Goal: Feedback & Contribution: Submit feedback/report problem

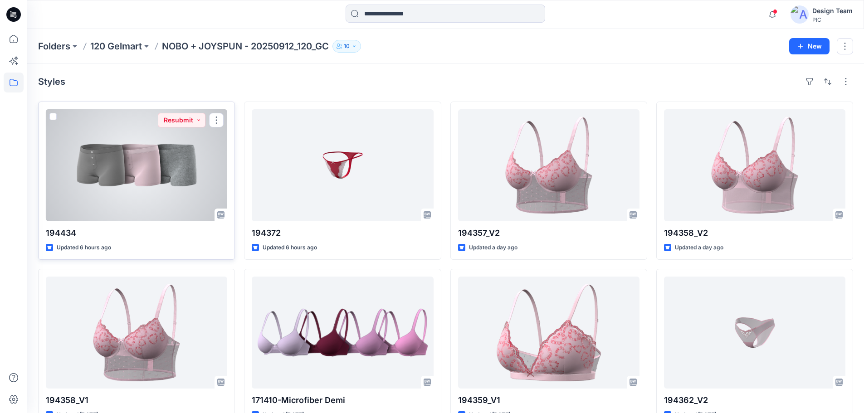
click at [147, 166] on div at bounding box center [136, 165] width 181 height 112
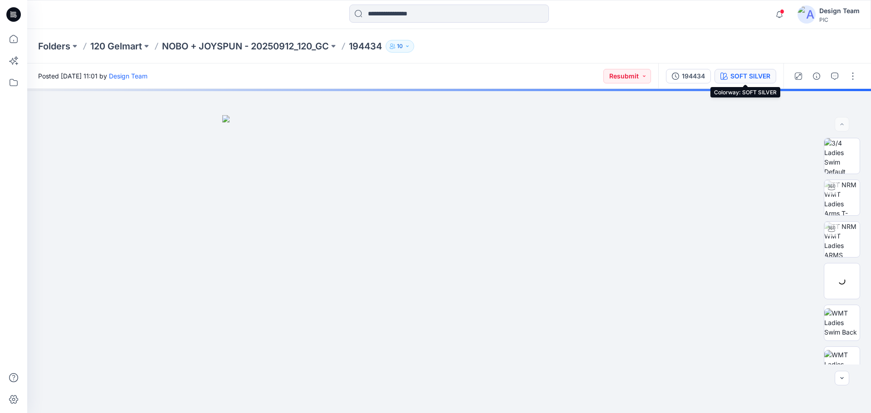
click at [749, 78] on div "SOFT SILVER" at bounding box center [750, 76] width 40 height 10
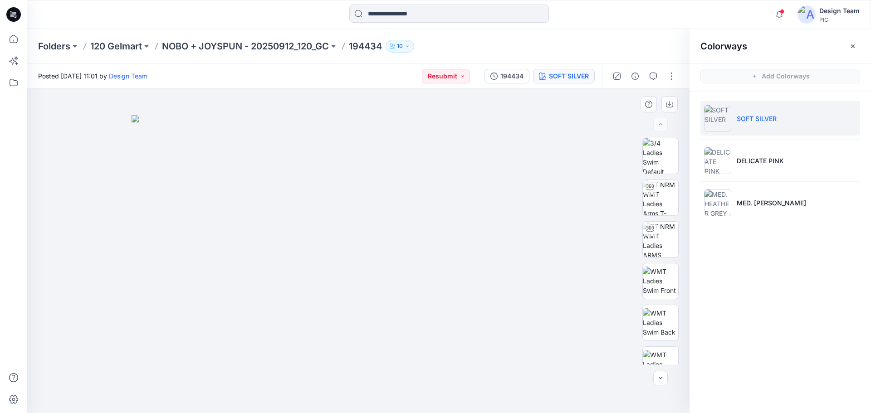
click at [368, 252] on img at bounding box center [359, 264] width 454 height 298
click at [249, 44] on p "NOBO + JOYSPUN - 20250912_120_GC" at bounding box center [245, 46] width 167 height 13
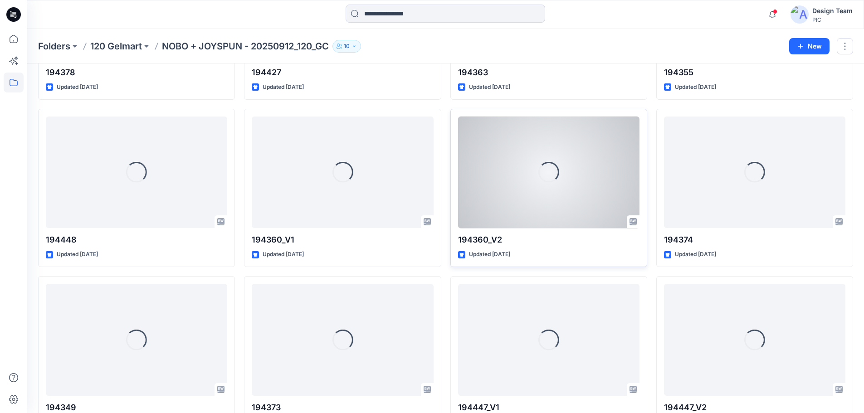
scroll to position [1502, 0]
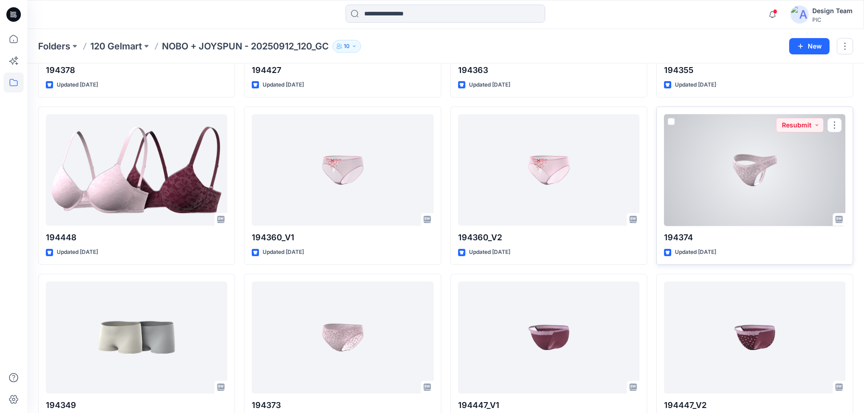
click at [733, 203] on div at bounding box center [754, 170] width 181 height 112
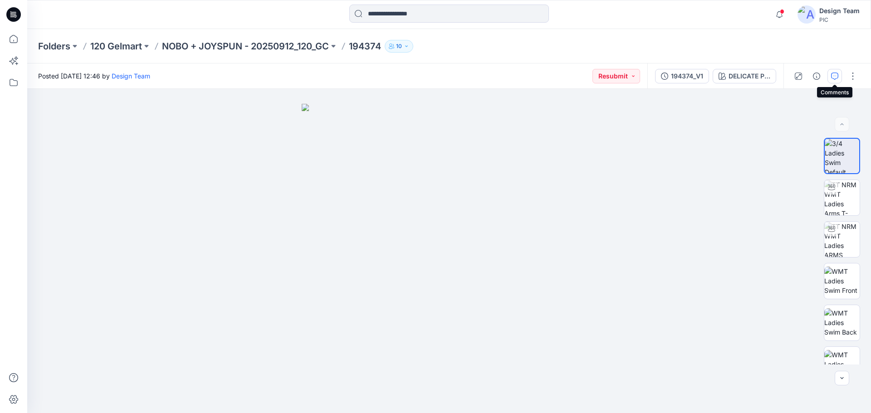
click at [832, 74] on icon "button" at bounding box center [834, 76] width 7 height 7
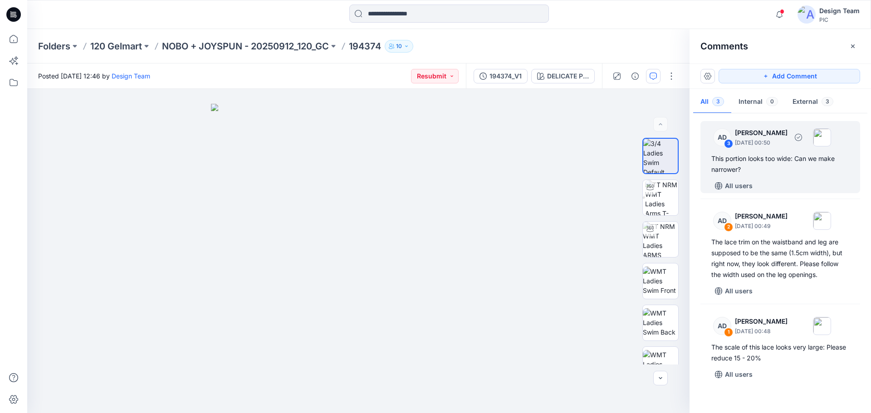
click at [774, 161] on div "This portion looks too wide: Can we make narrower?" at bounding box center [780, 164] width 138 height 22
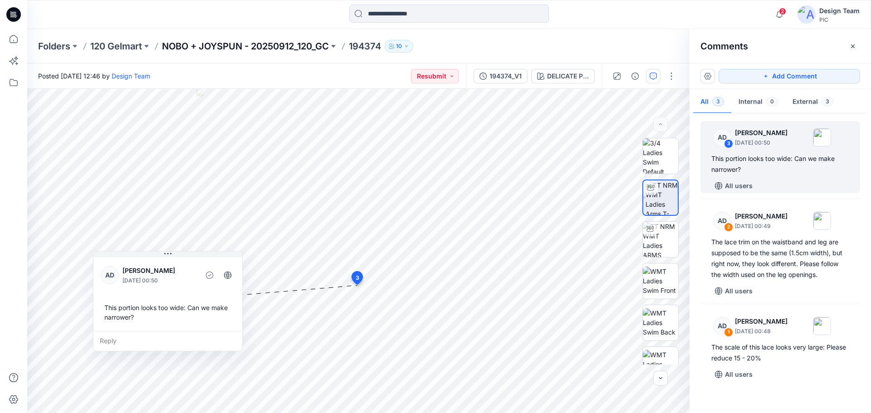
click at [200, 45] on p "NOBO + JOYSPUN - 20250912_120_GC" at bounding box center [245, 46] width 167 height 13
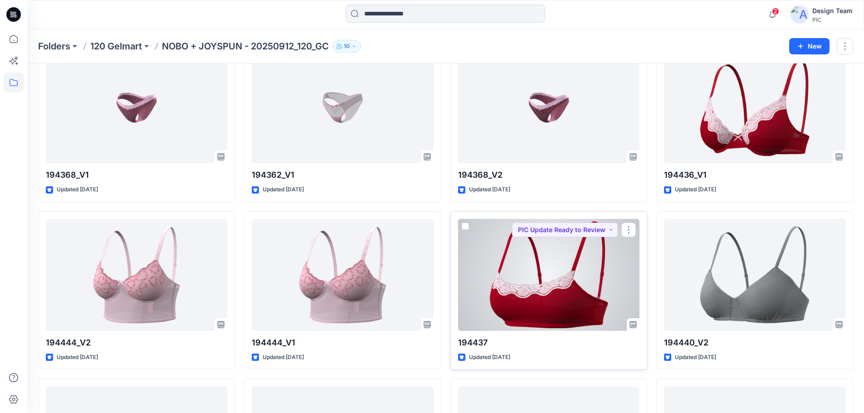
scroll to position [954, 0]
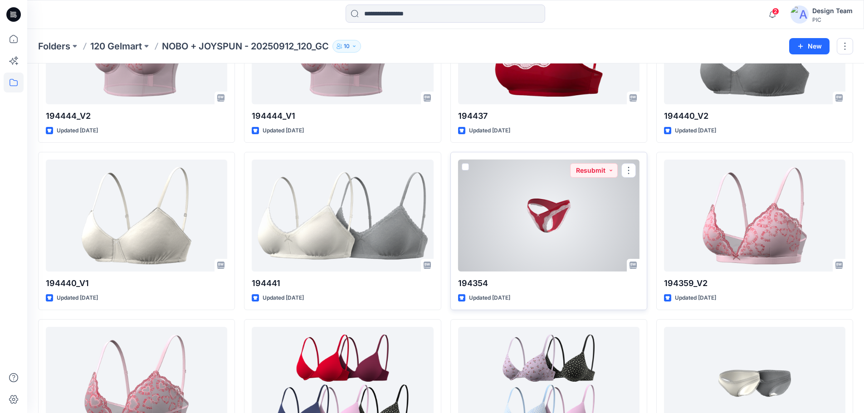
click at [558, 234] on div at bounding box center [548, 216] width 181 height 112
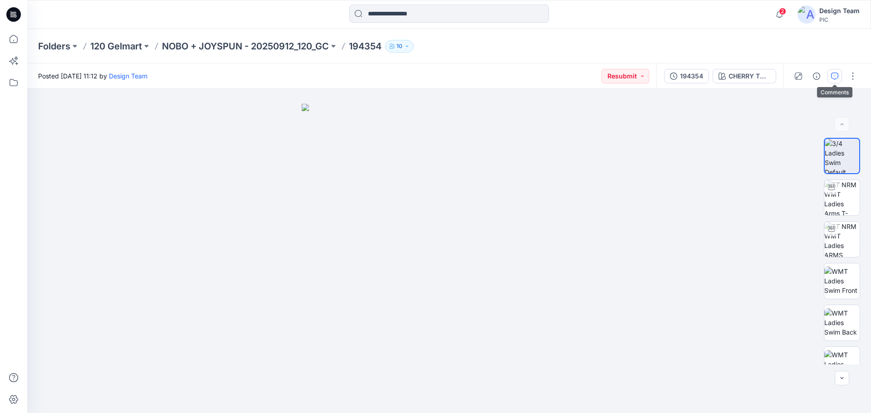
click at [838, 73] on icon "button" at bounding box center [834, 76] width 7 height 7
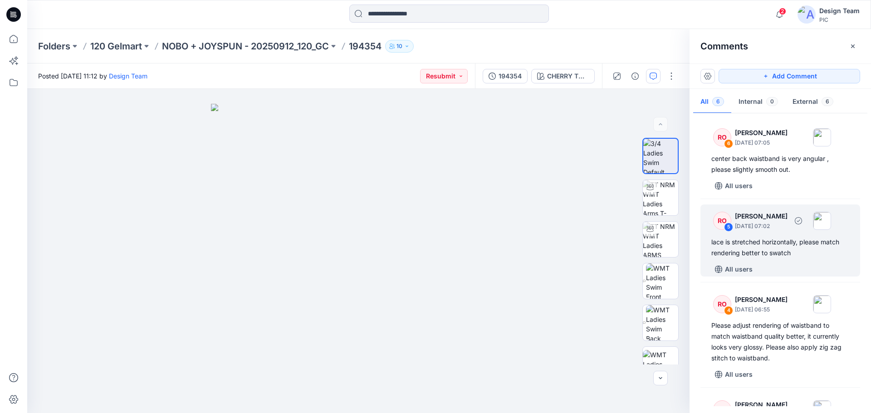
click at [772, 248] on div "lace is stretched horizontally, please match rendering better to swatch" at bounding box center [780, 248] width 138 height 22
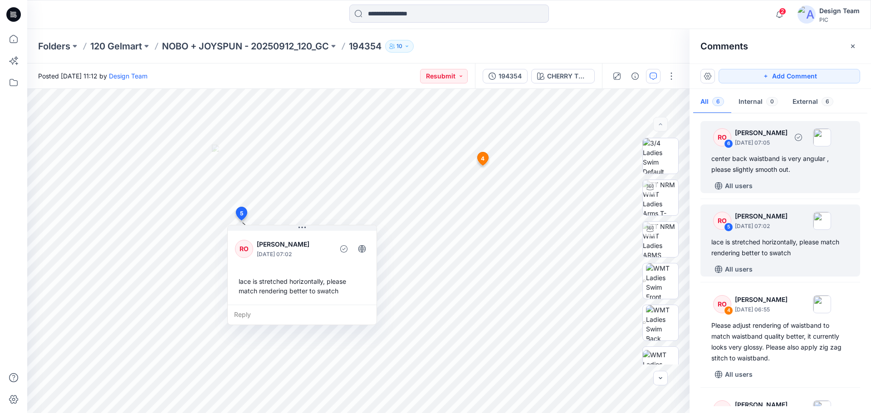
click at [786, 166] on div "center back waistband is very angular , please slightly smooth out." at bounding box center [780, 164] width 138 height 22
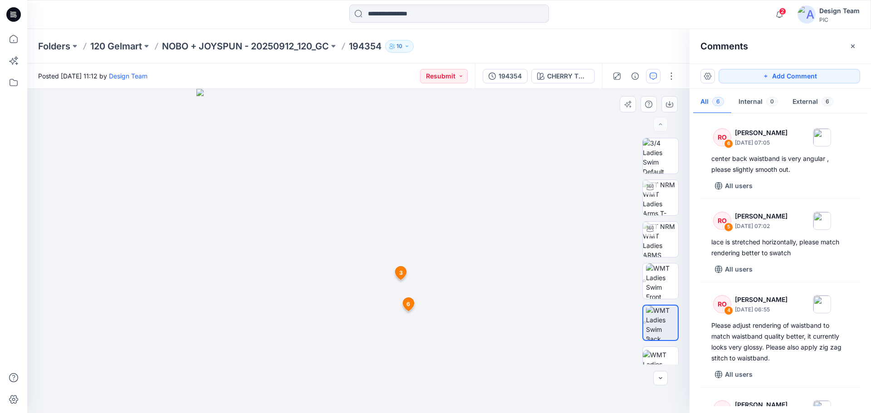
click at [402, 387] on img at bounding box center [358, 251] width 324 height 324
click at [409, 303] on span "6" at bounding box center [408, 304] width 4 height 8
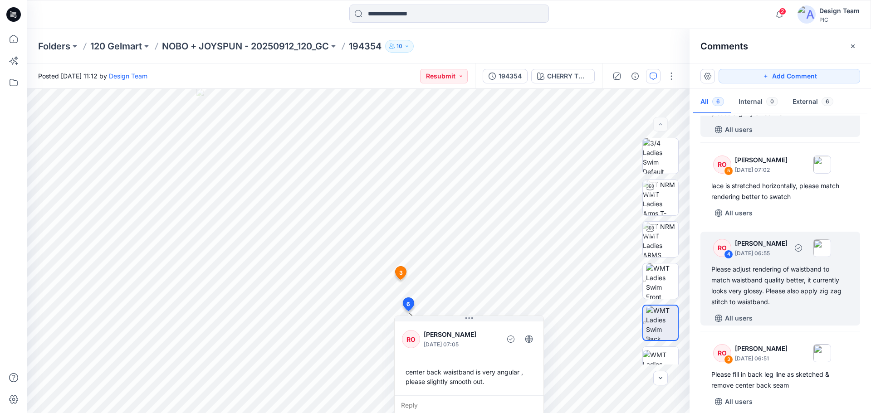
scroll to position [136, 0]
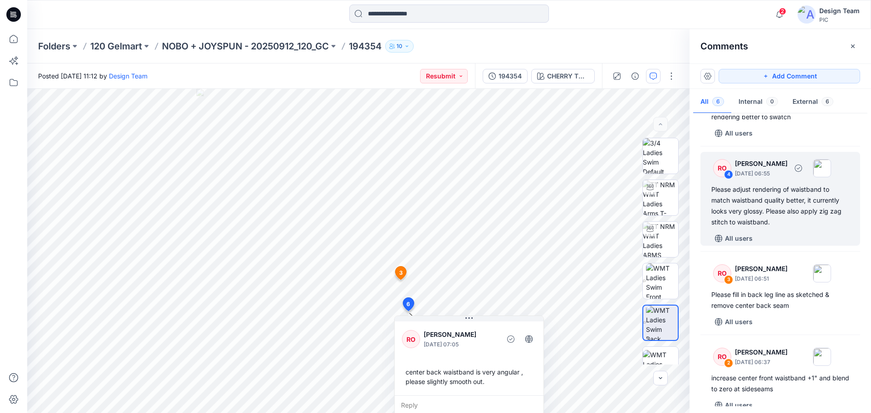
click at [773, 184] on div "RO 4 [PERSON_NAME] [DATE] 06:55 Please adjust rendering of waistband to match w…" at bounding box center [780, 199] width 160 height 94
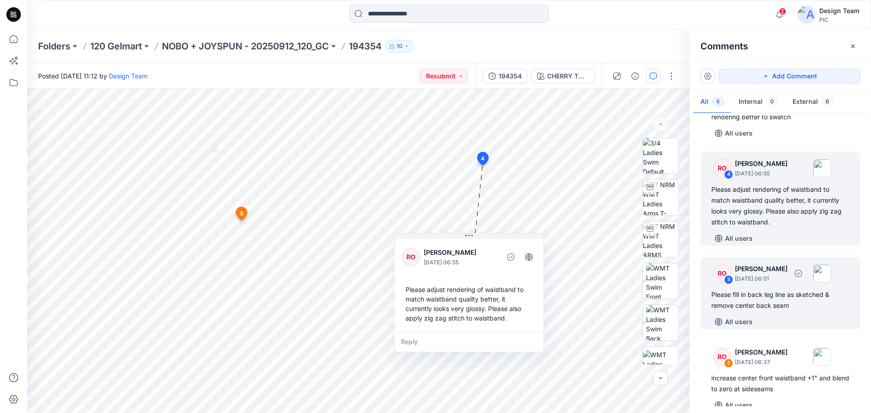
click at [765, 286] on div "RO 3 [PERSON_NAME] [DATE] 06:51 Please fill in back leg line as sketched & remo…" at bounding box center [780, 293] width 160 height 72
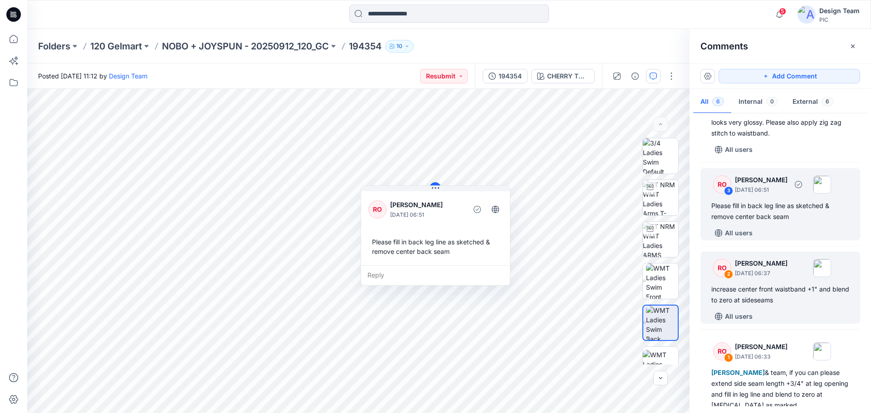
scroll to position [227, 0]
click at [766, 299] on div "increase center front waistband +1" and blend to zero at sideseams" at bounding box center [780, 293] width 138 height 22
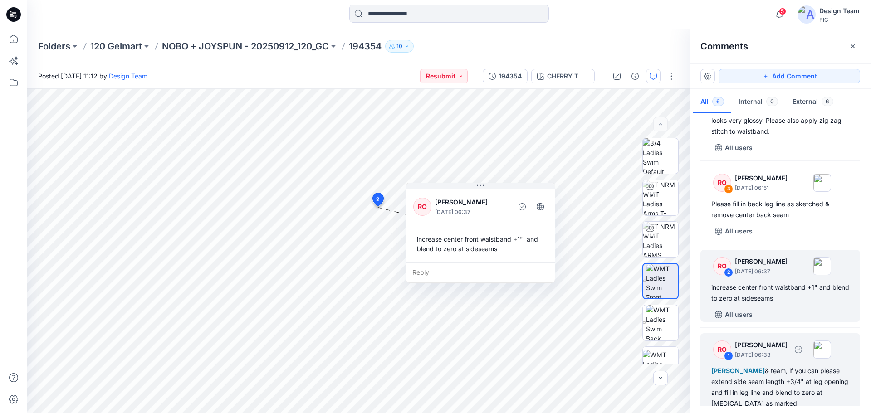
scroll to position [253, 0]
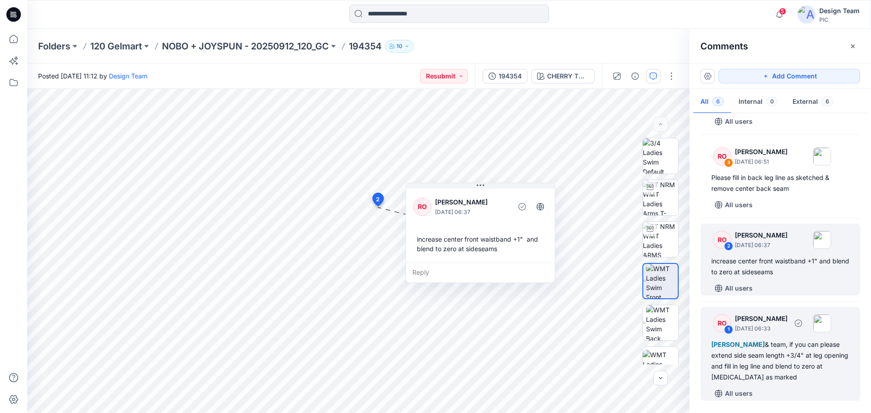
click at [764, 360] on div "[PERSON_NAME] & team, if you can please extend side seam length +3/4" at leg op…" at bounding box center [780, 361] width 138 height 44
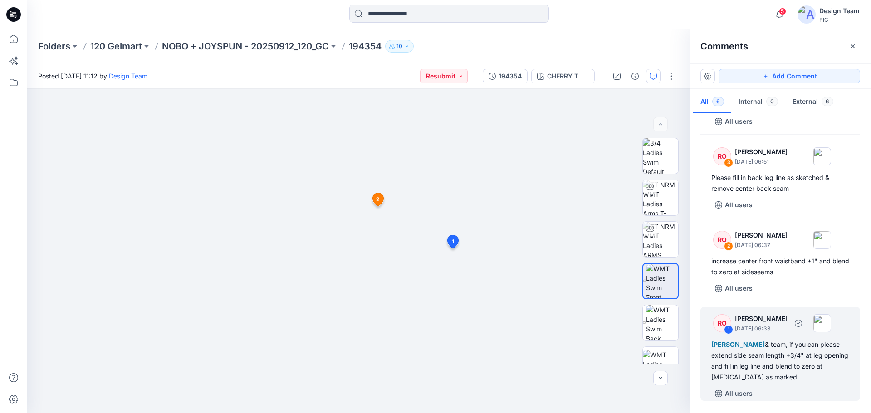
click at [779, 357] on div "[PERSON_NAME] & team, if you can please extend side seam length +3/4" at leg op…" at bounding box center [780, 361] width 138 height 44
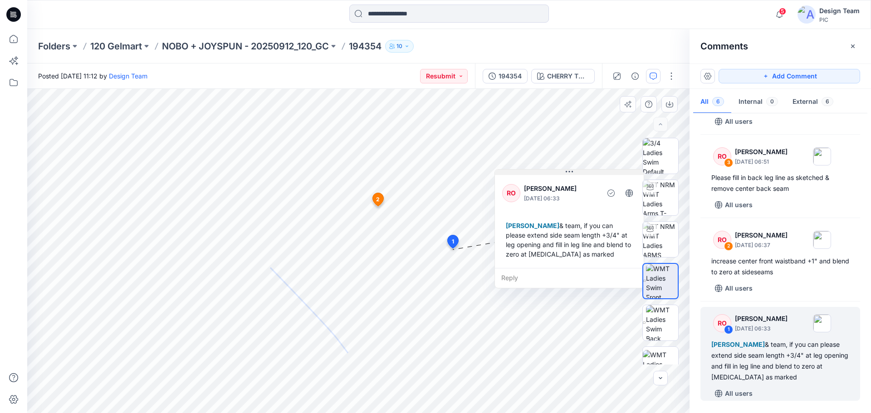
drag, startPoint x: 343, startPoint y: 271, endPoint x: 523, endPoint y: 172, distance: 205.4
click at [523, 172] on button at bounding box center [569, 172] width 149 height 5
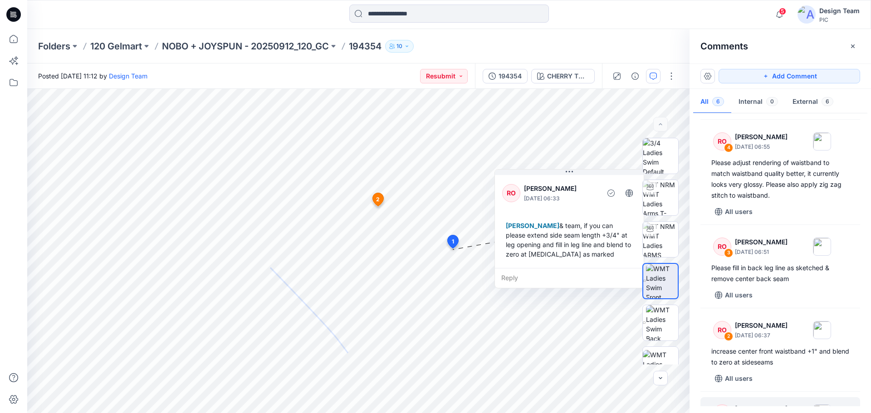
scroll to position [162, 0]
click at [203, 42] on p "NOBO + JOYSPUN - 20250912_120_GC" at bounding box center [245, 46] width 167 height 13
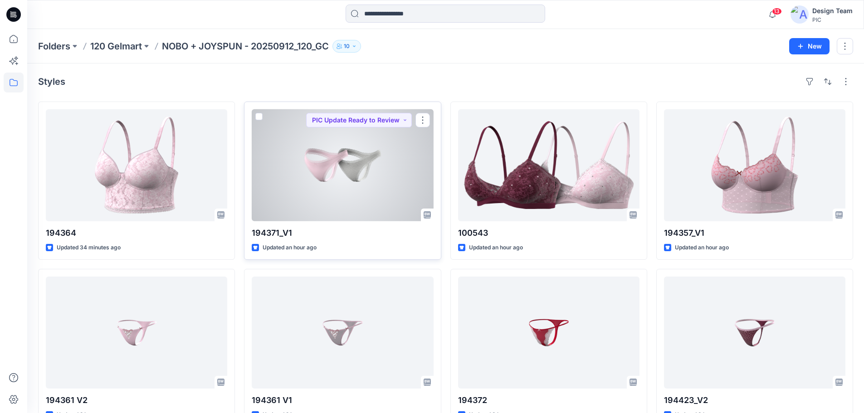
click at [342, 196] on div at bounding box center [342, 165] width 181 height 112
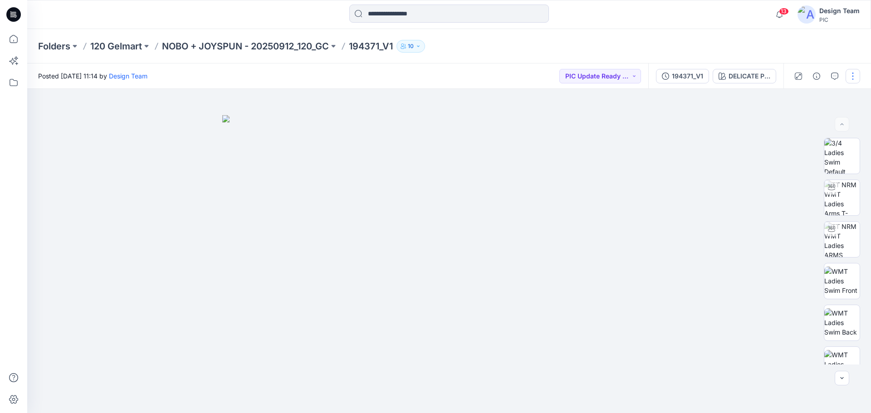
click at [857, 75] on button "button" at bounding box center [852, 76] width 15 height 15
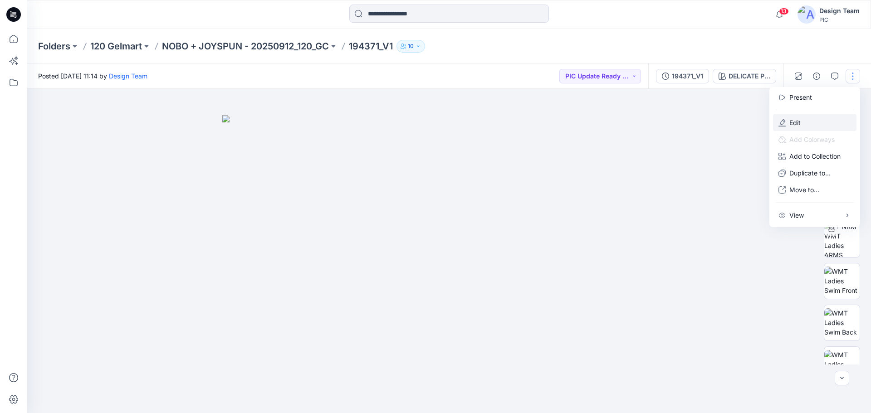
click at [799, 122] on p "Edit" at bounding box center [794, 123] width 11 height 10
